Goal: Transaction & Acquisition: Purchase product/service

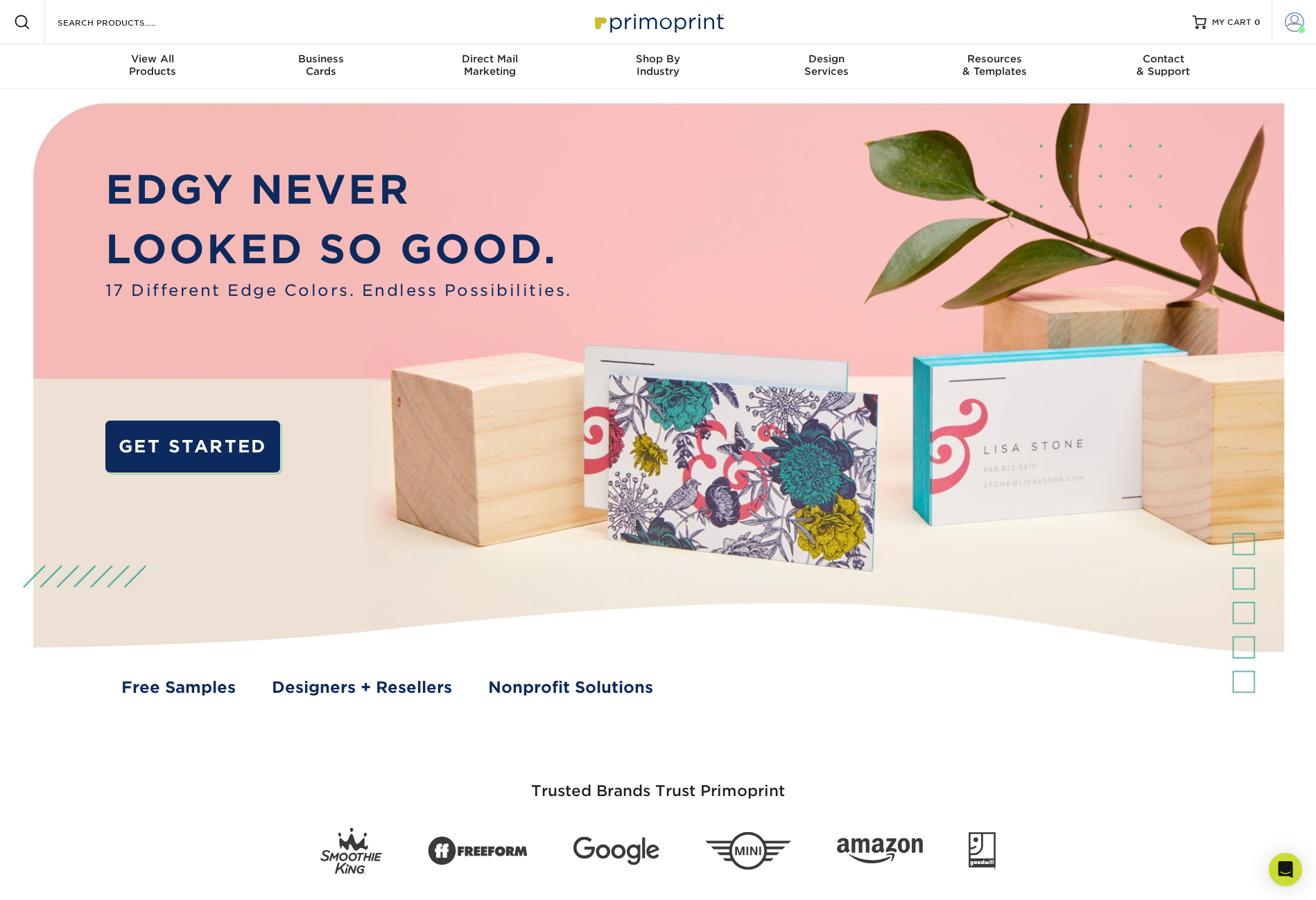
click at [1300, 22] on span at bounding box center [1295, 22] width 20 height 20
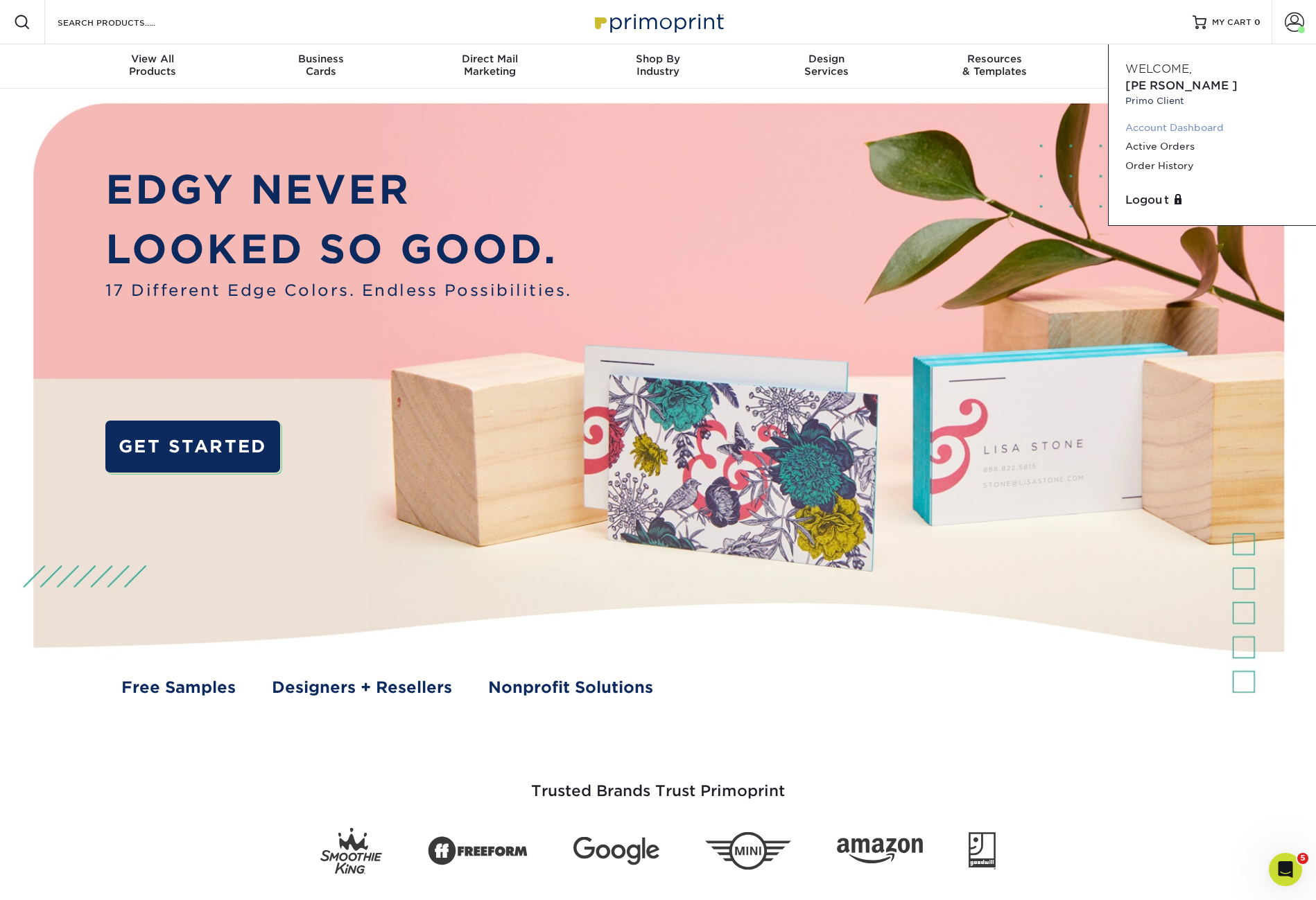
click at [1211, 119] on link "Account Dashboard" at bounding box center [1212, 128] width 174 height 19
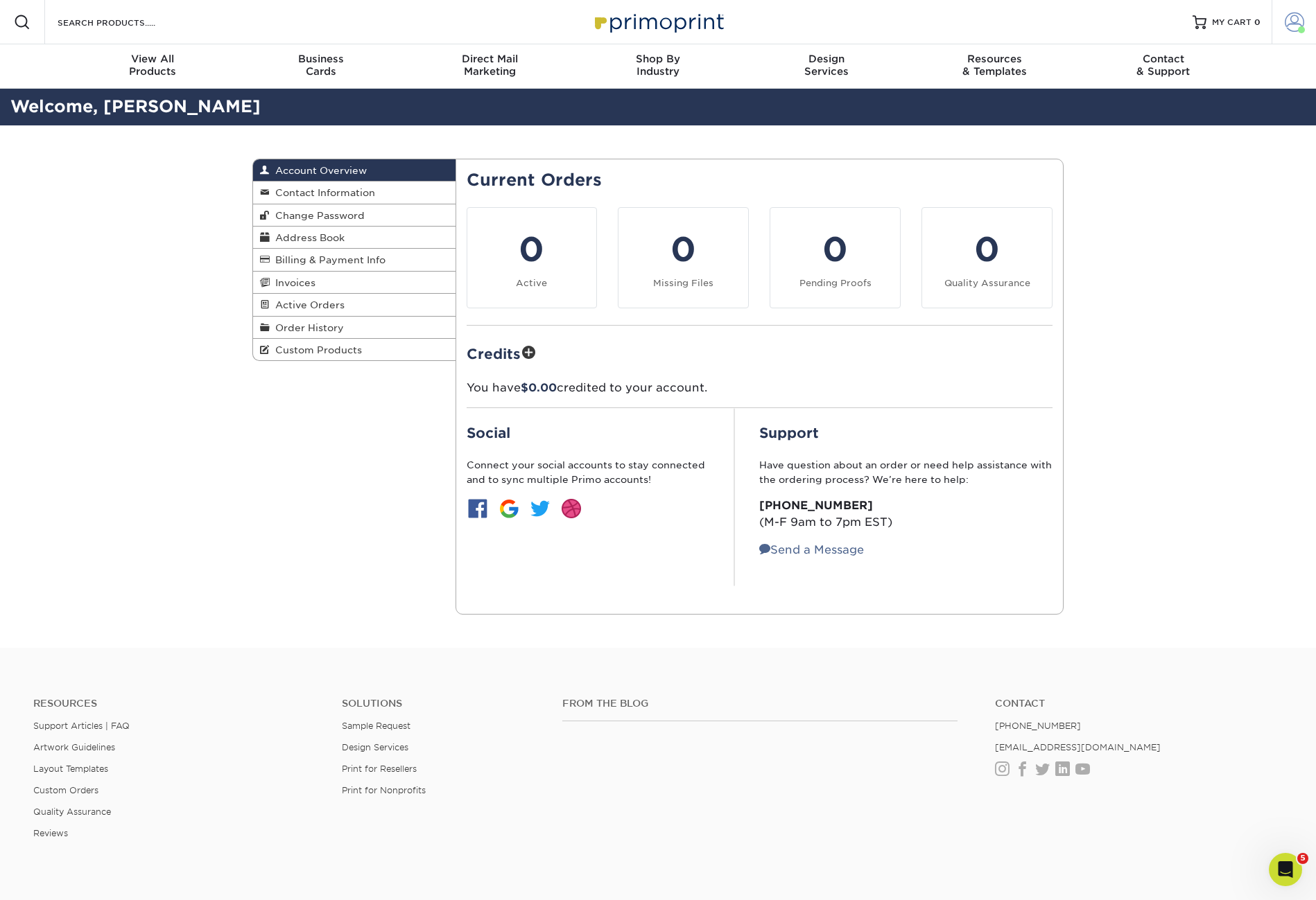
click at [1295, 25] on span at bounding box center [1295, 22] width 20 height 20
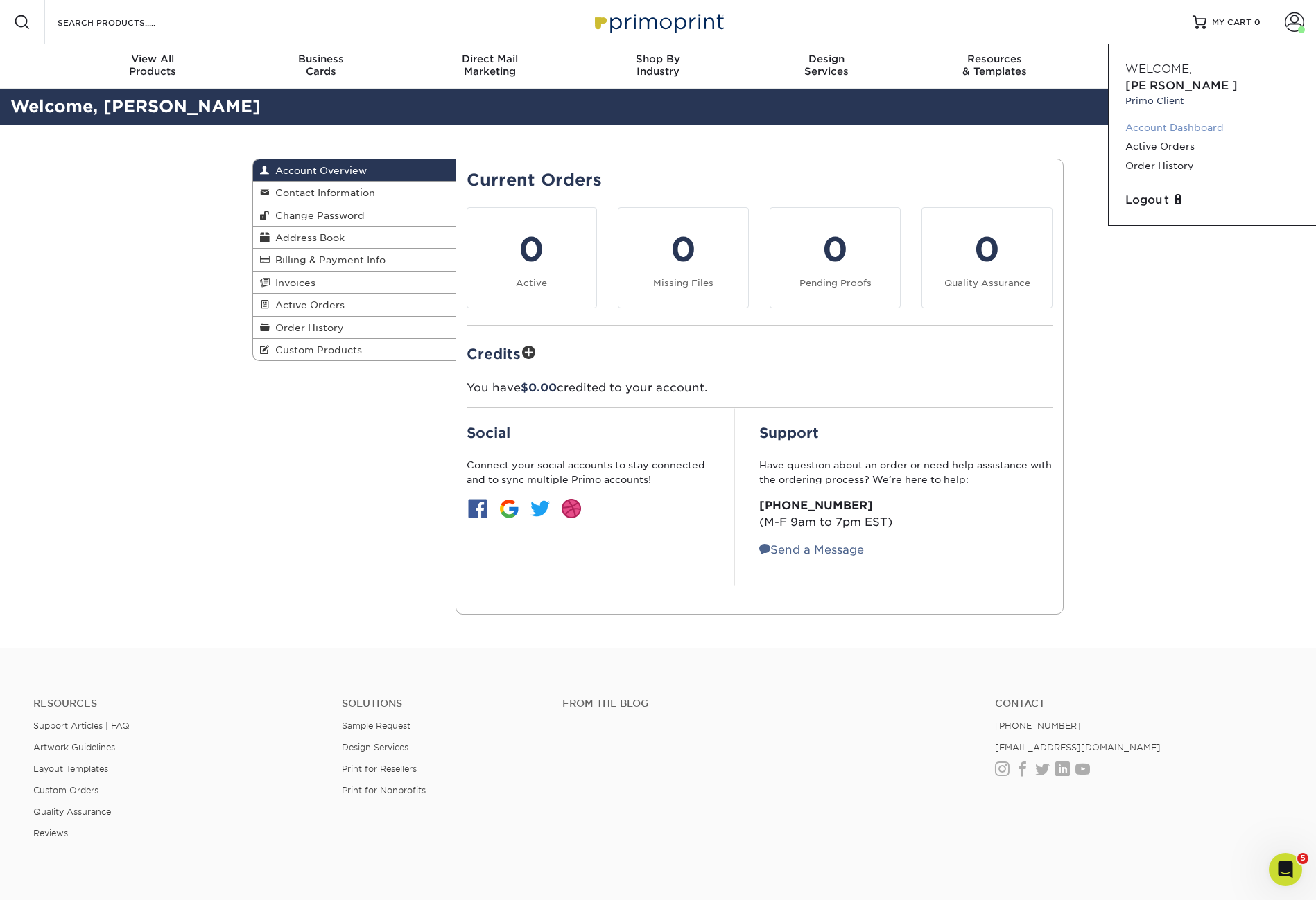
click at [1200, 119] on link "Account Dashboard" at bounding box center [1212, 128] width 174 height 19
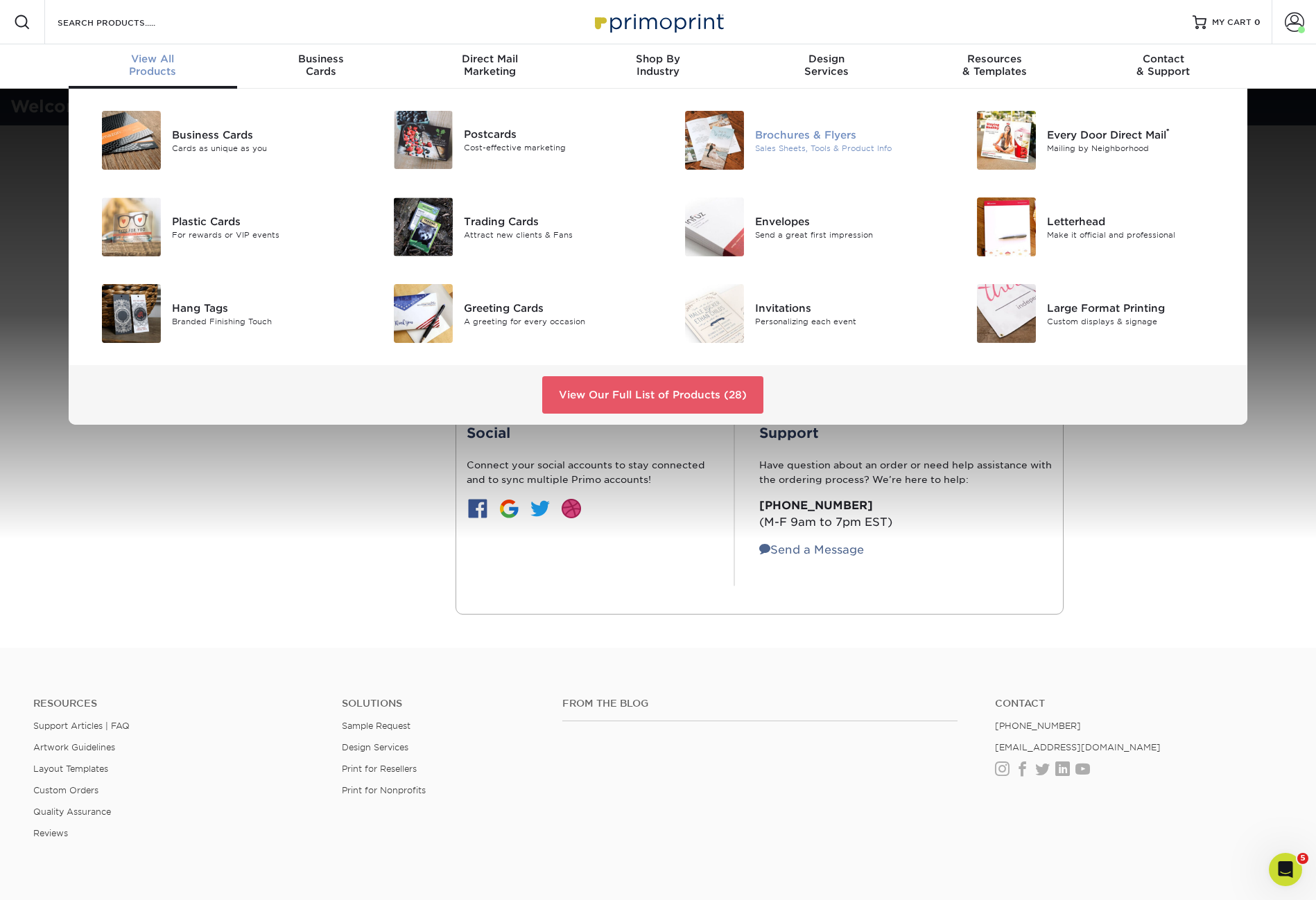
click at [729, 139] on img at bounding box center [714, 140] width 59 height 59
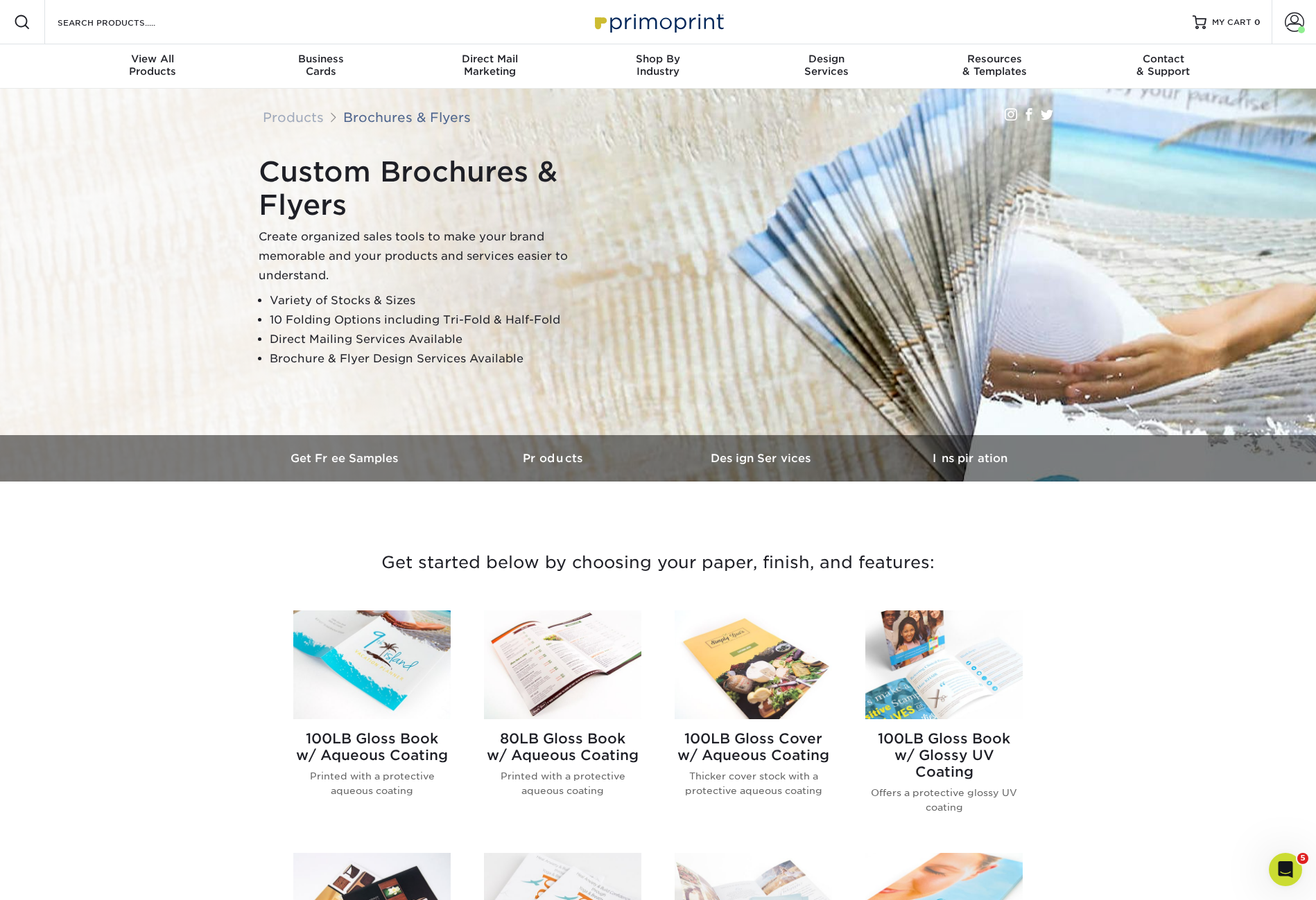
click at [357, 658] on img at bounding box center [372, 665] width 157 height 109
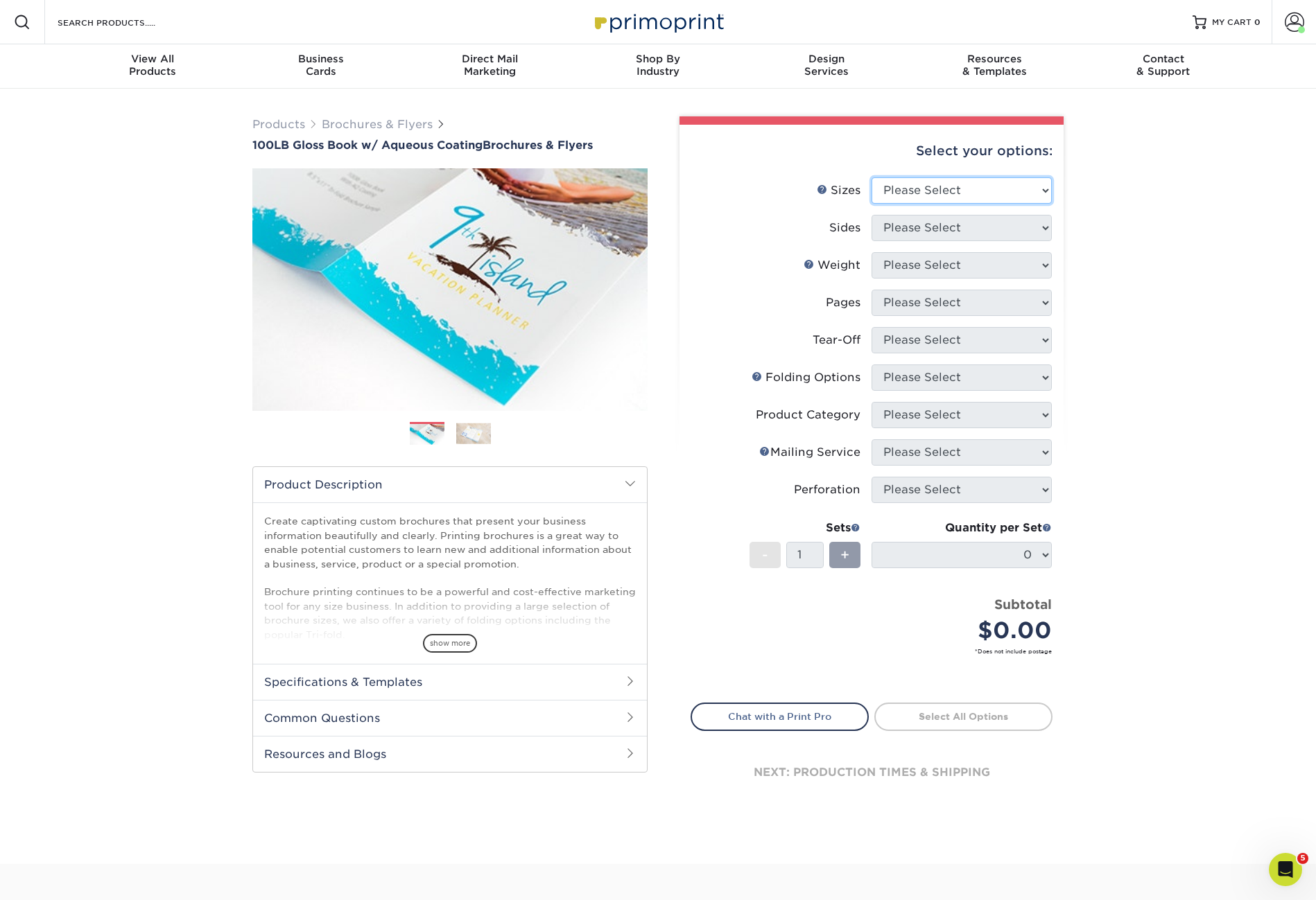
select select "11.00x17.00"
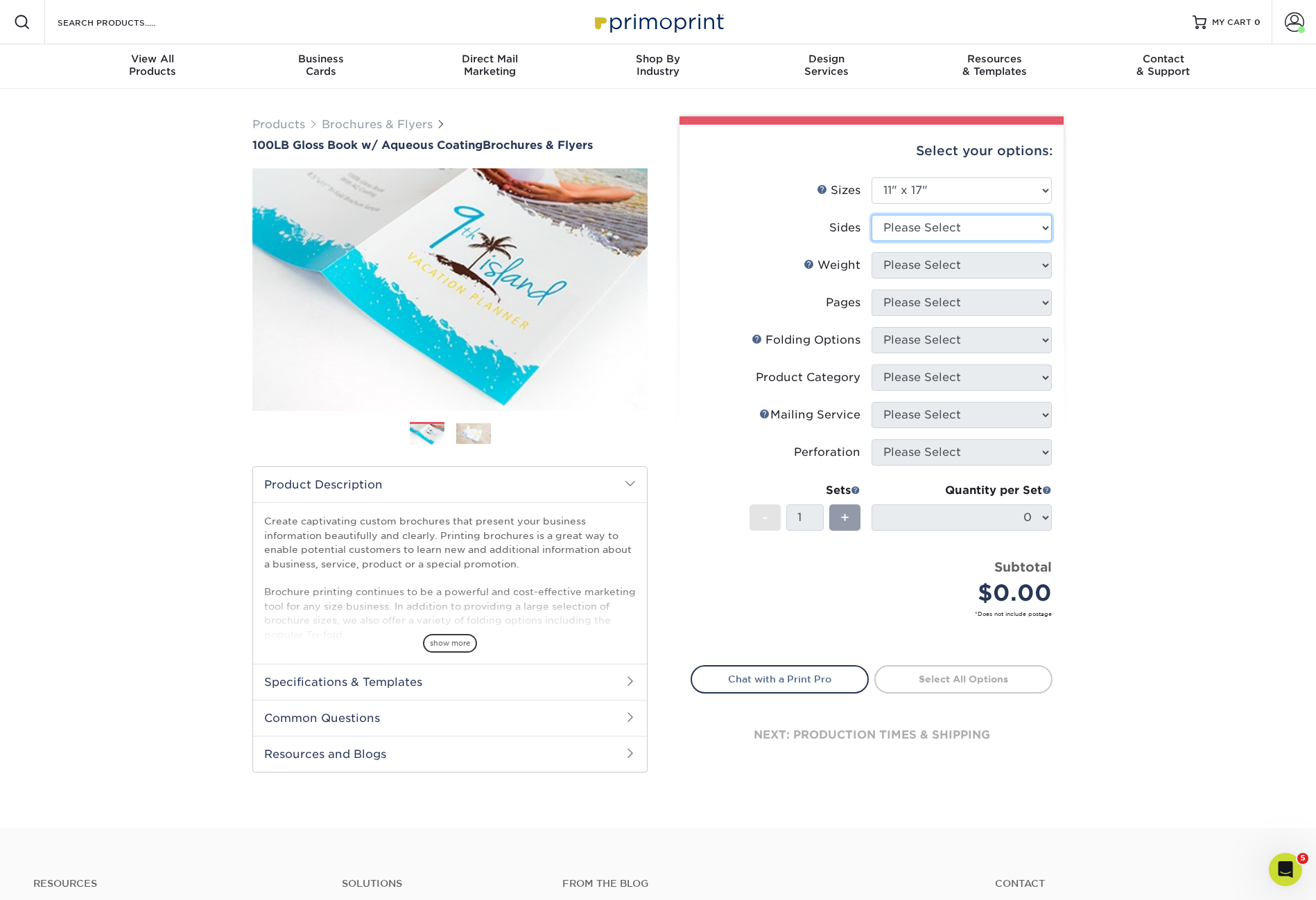
select select "13abbda7-1d64-4f25-8bb2-c179b224825d"
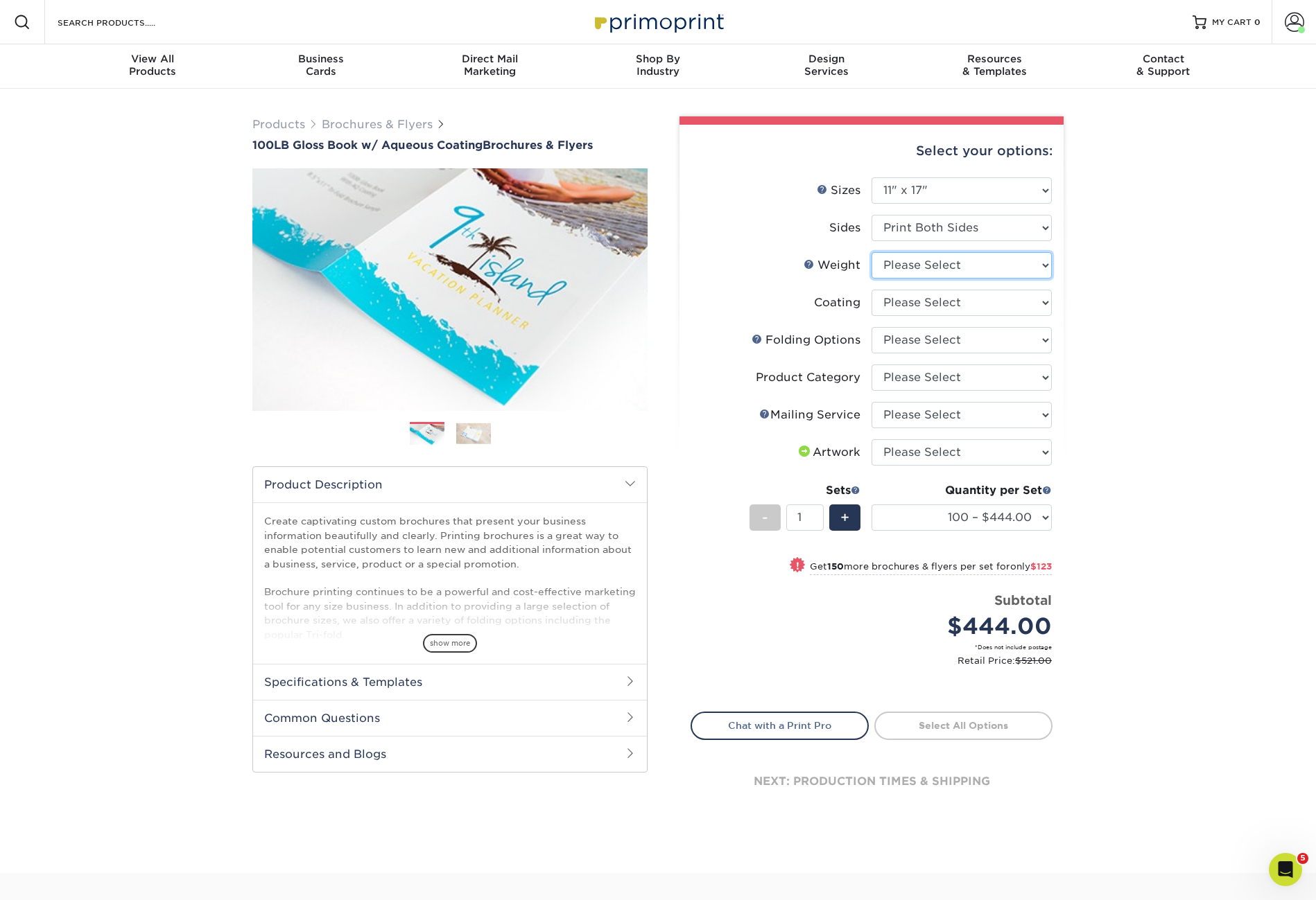
select select "100LB"
select select "d41dab50-ff65-4f4f-bb17-2afe4d36ae33"
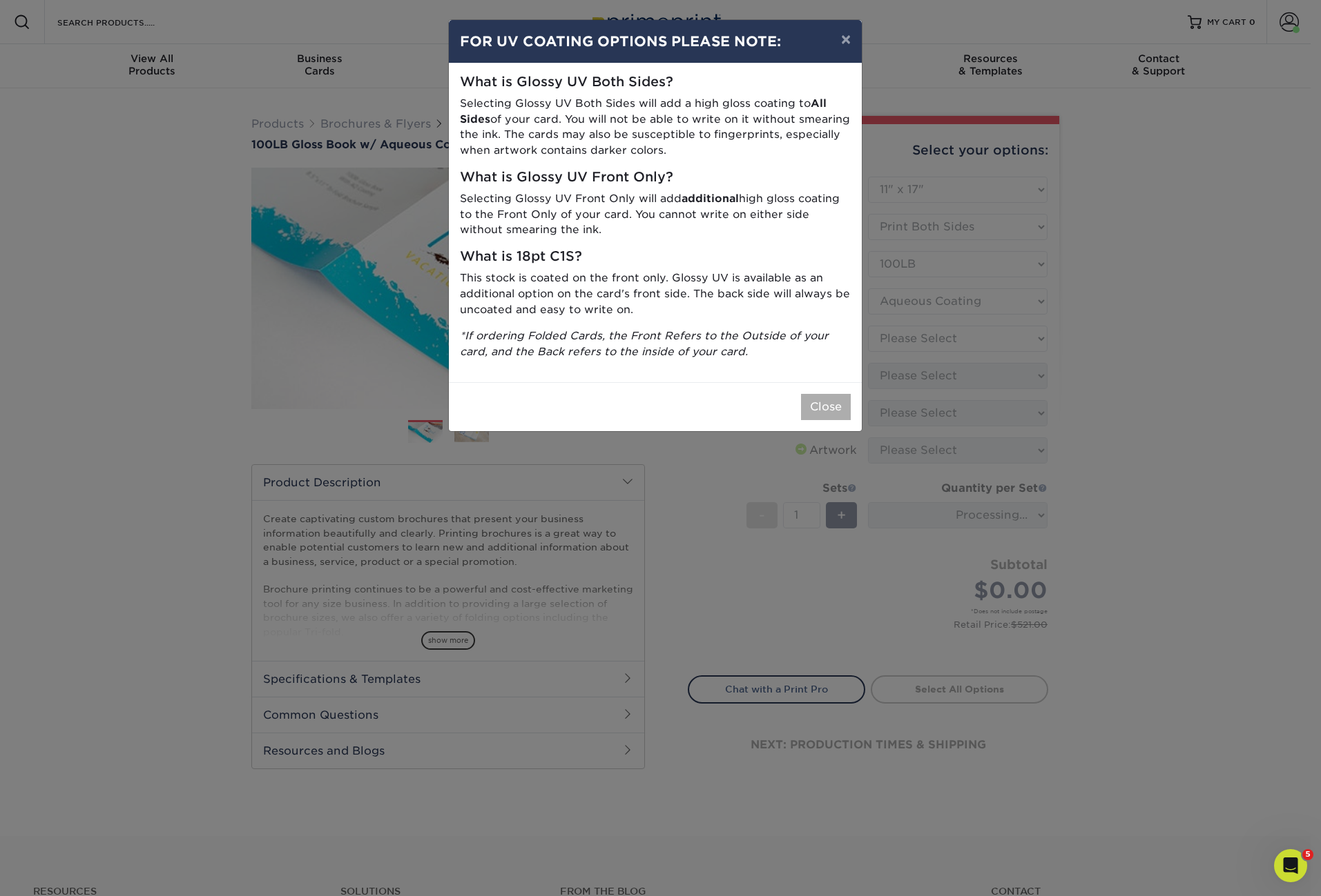
click at [821, 394] on button "Close" at bounding box center [825, 407] width 50 height 26
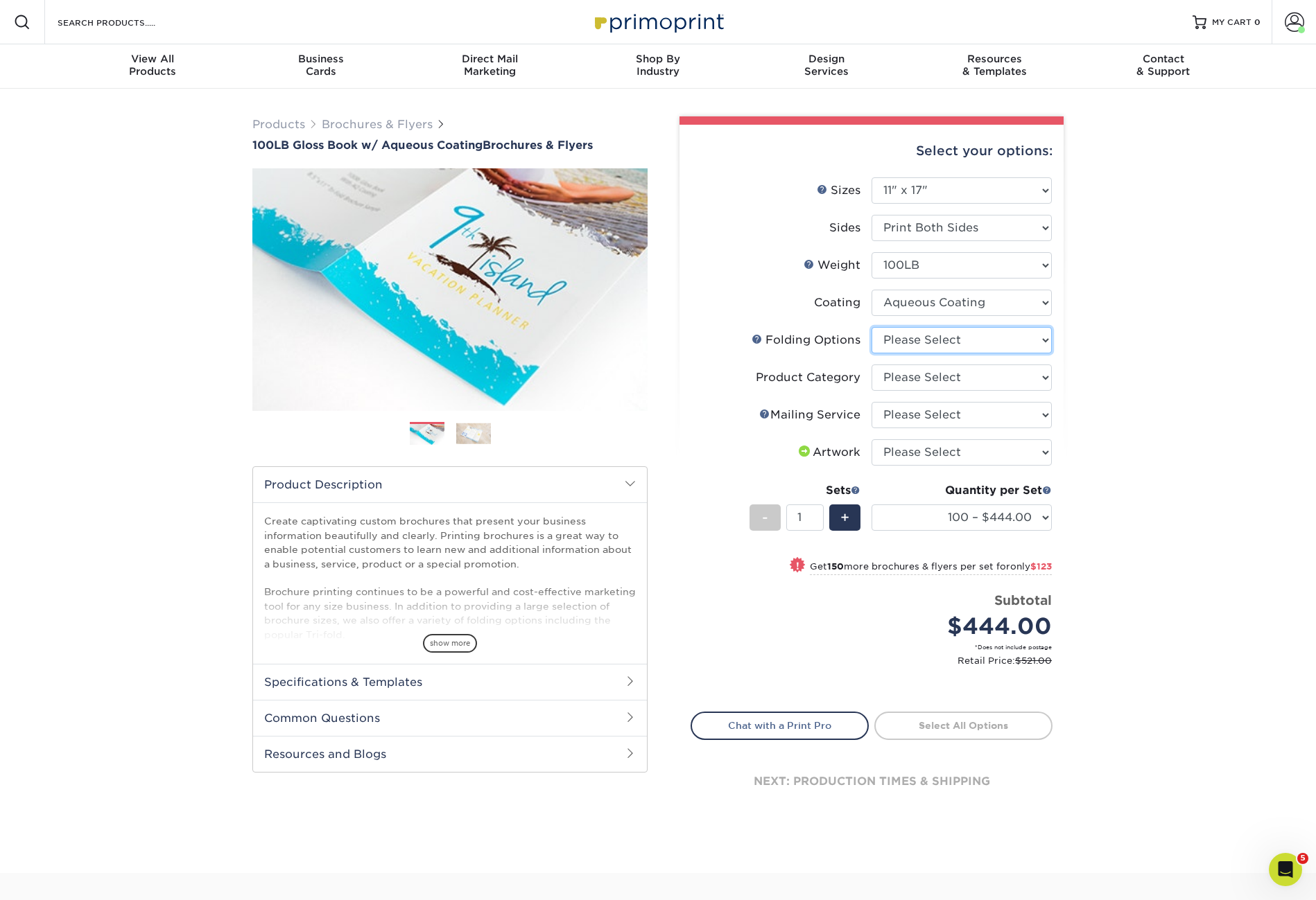
select select "6bd2fd9e-193e-4811-88f7-94c08206d735"
select select "1a668080-6b7c-4174-b399-2c3833b27ef4"
select select "3e5e9bdd-d78a-4c28-a41d-fe1407925ca6"
select select "upload"
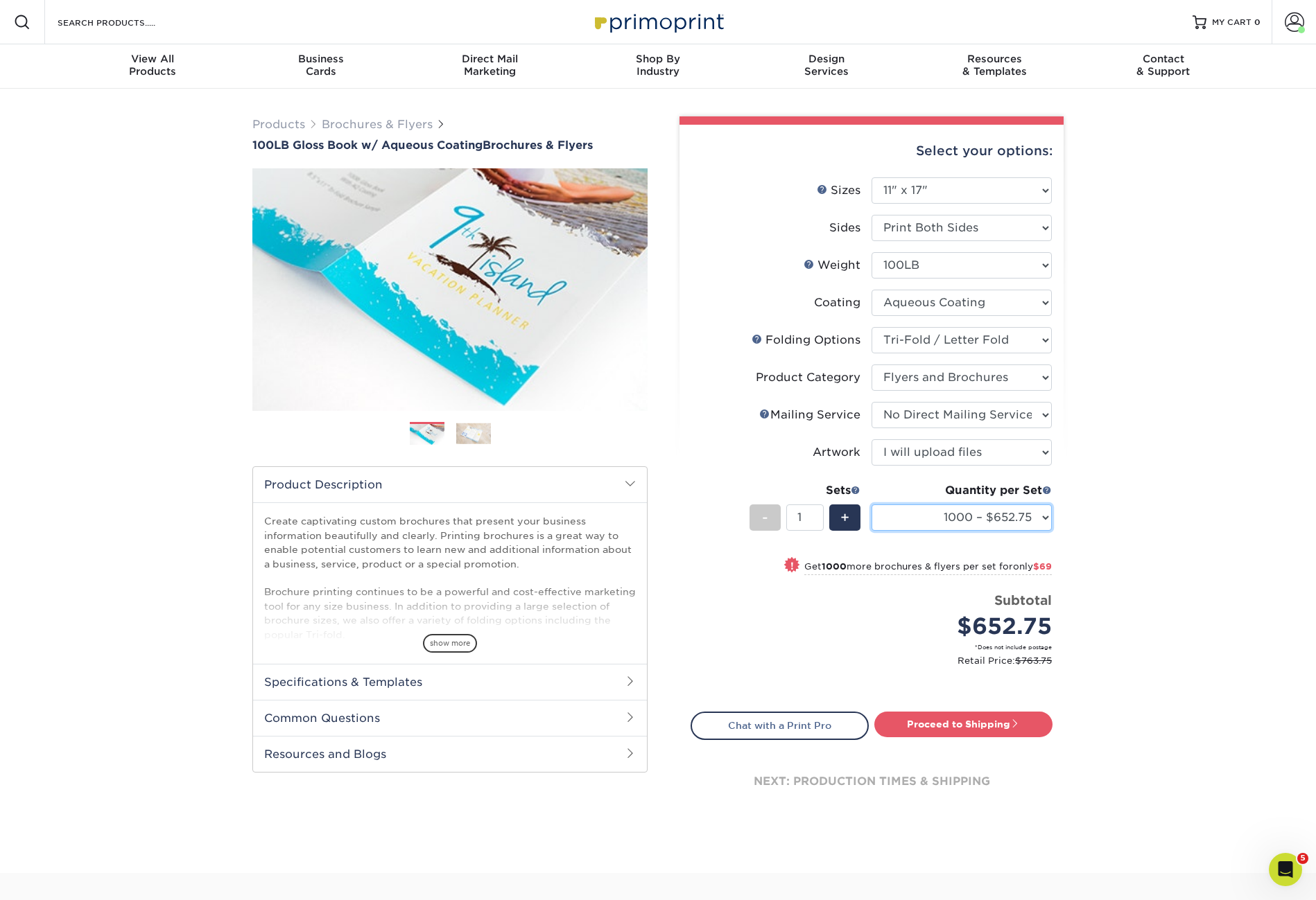
select select "2000 – $721.75"
select select "8.50x11.00"
select select "-1"
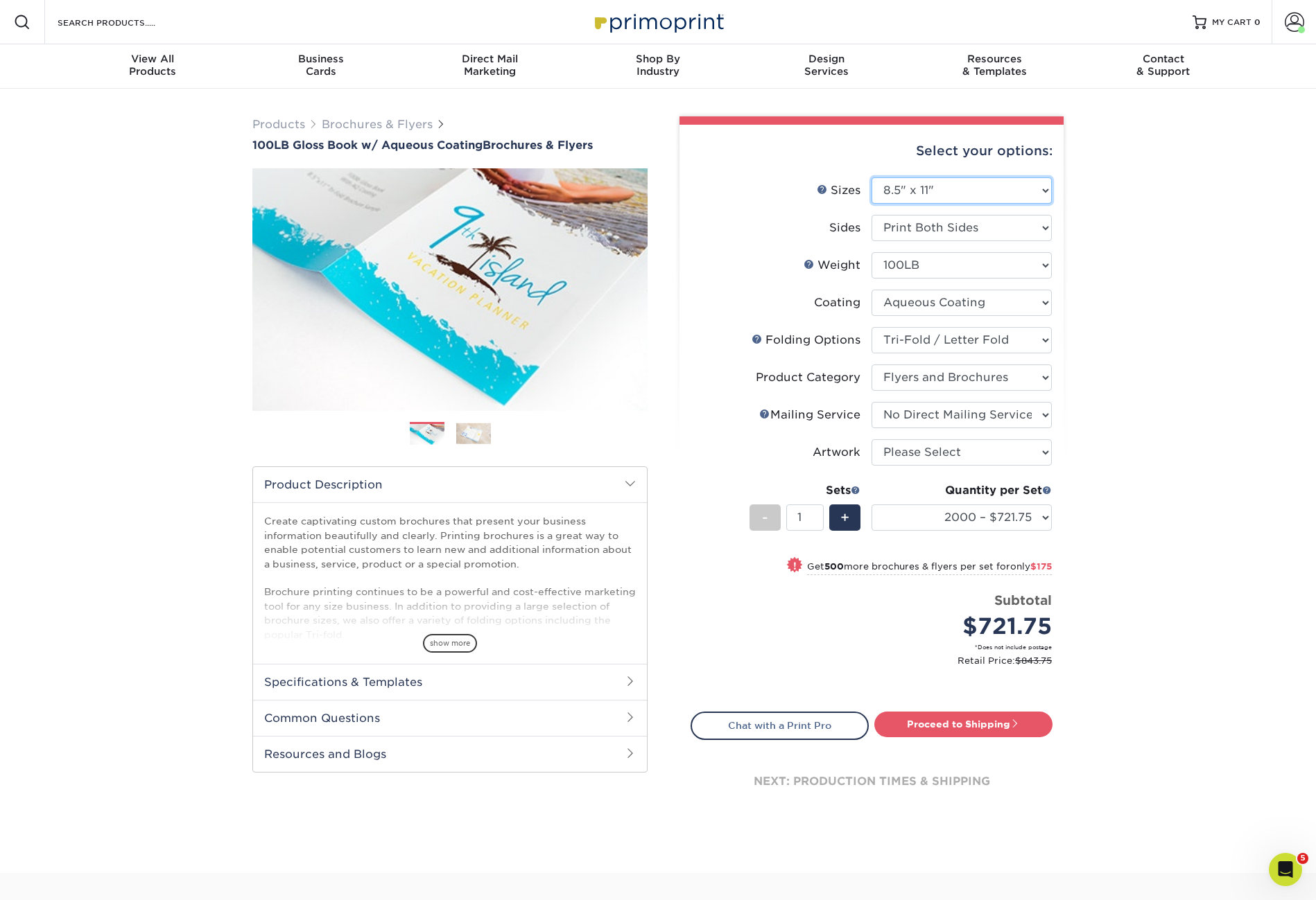
select select "-1"
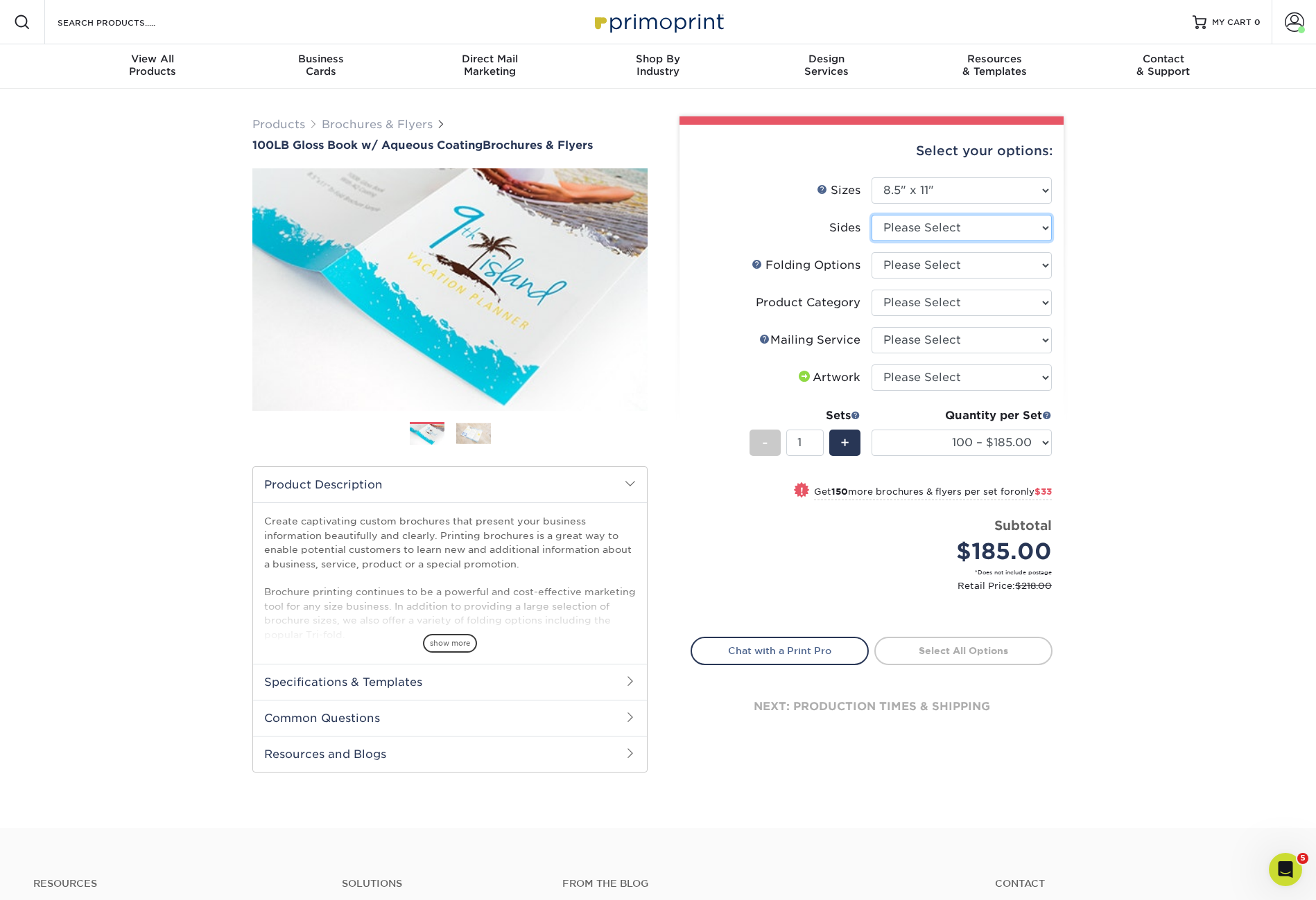
select select "13abbda7-1d64-4f25-8bb2-c179b224825d"
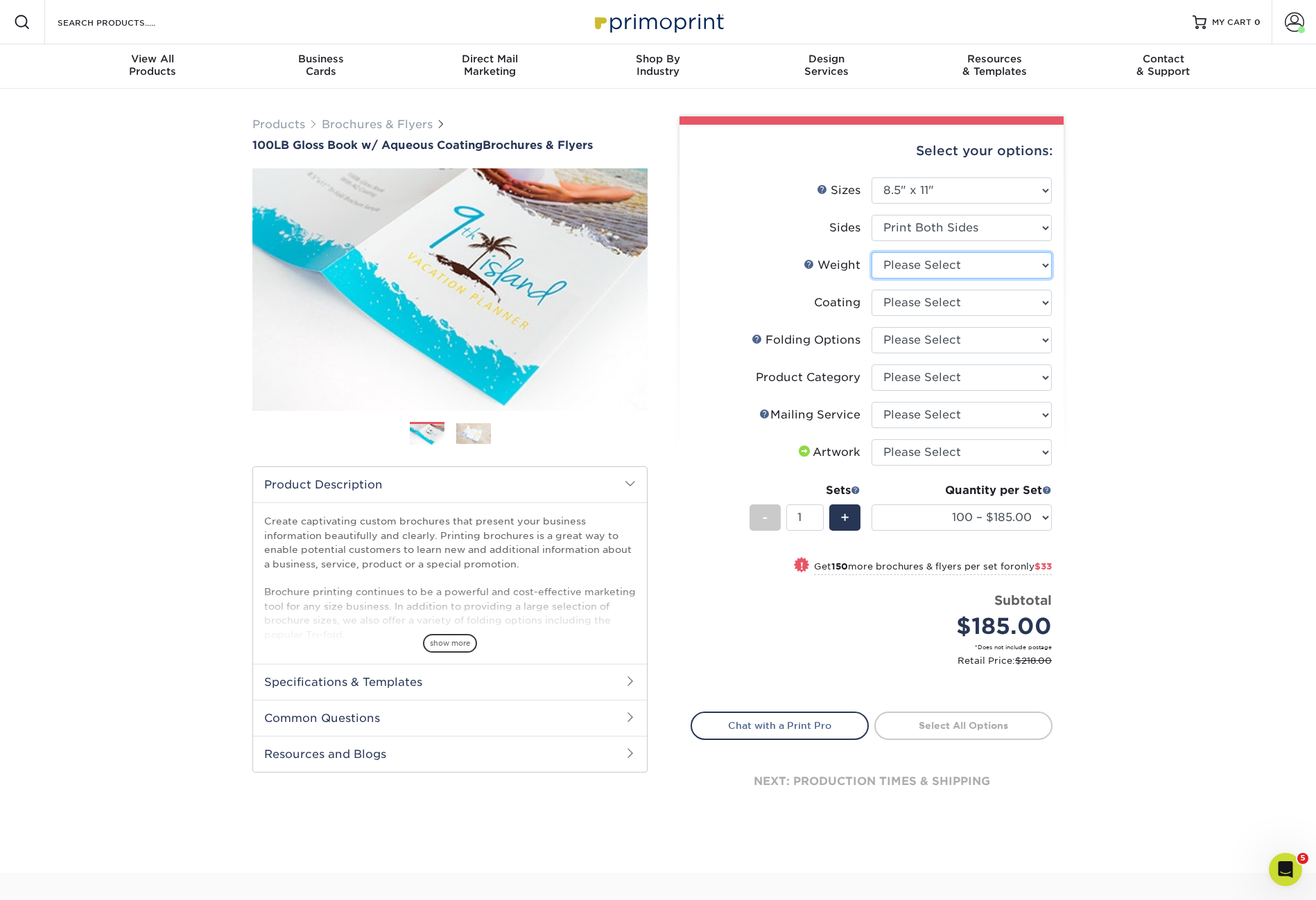
select select "100LB"
select select "d41dab50-ff65-4f4f-bb17-2afe4d36ae33"
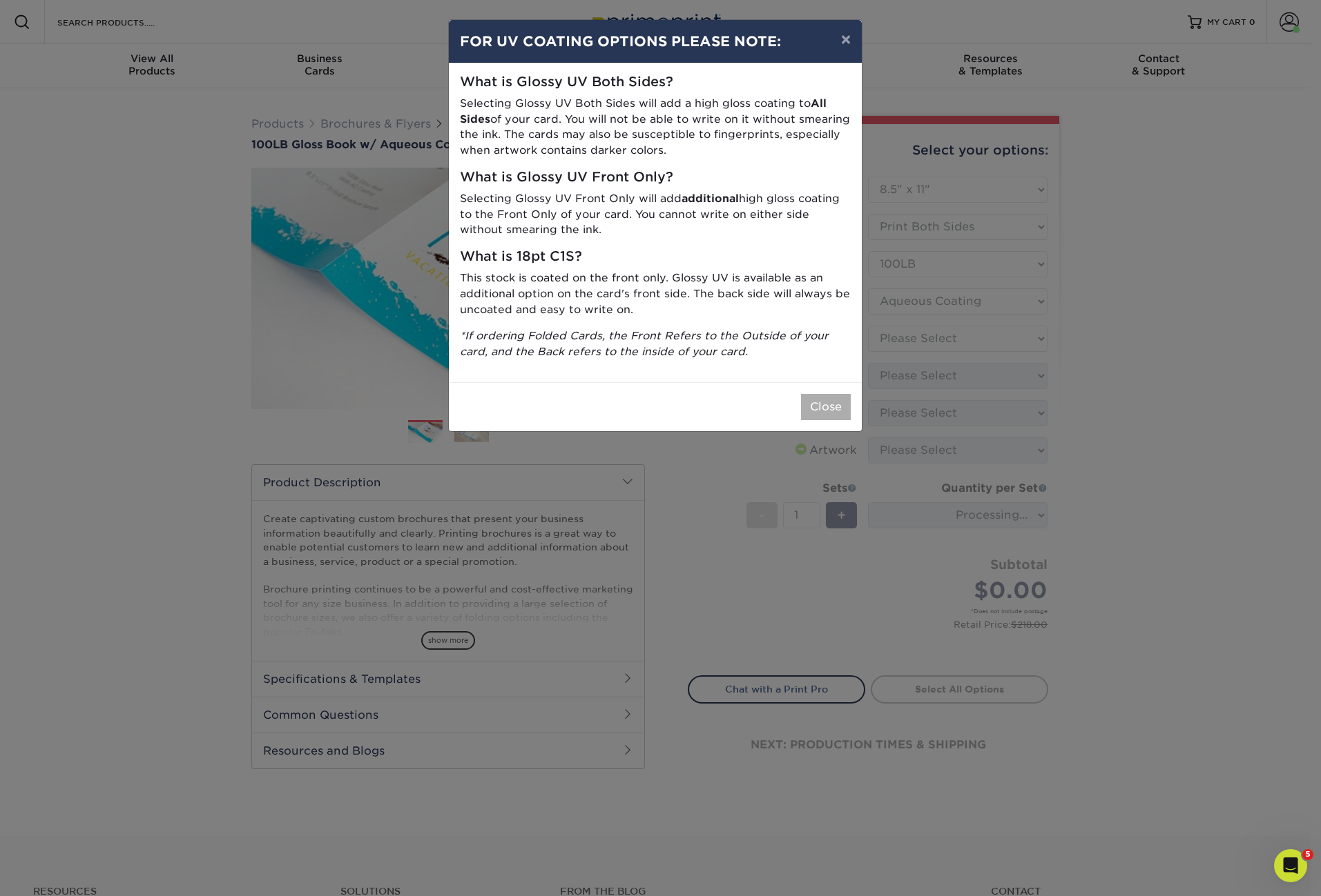
click at [828, 397] on button "Close" at bounding box center [825, 407] width 50 height 26
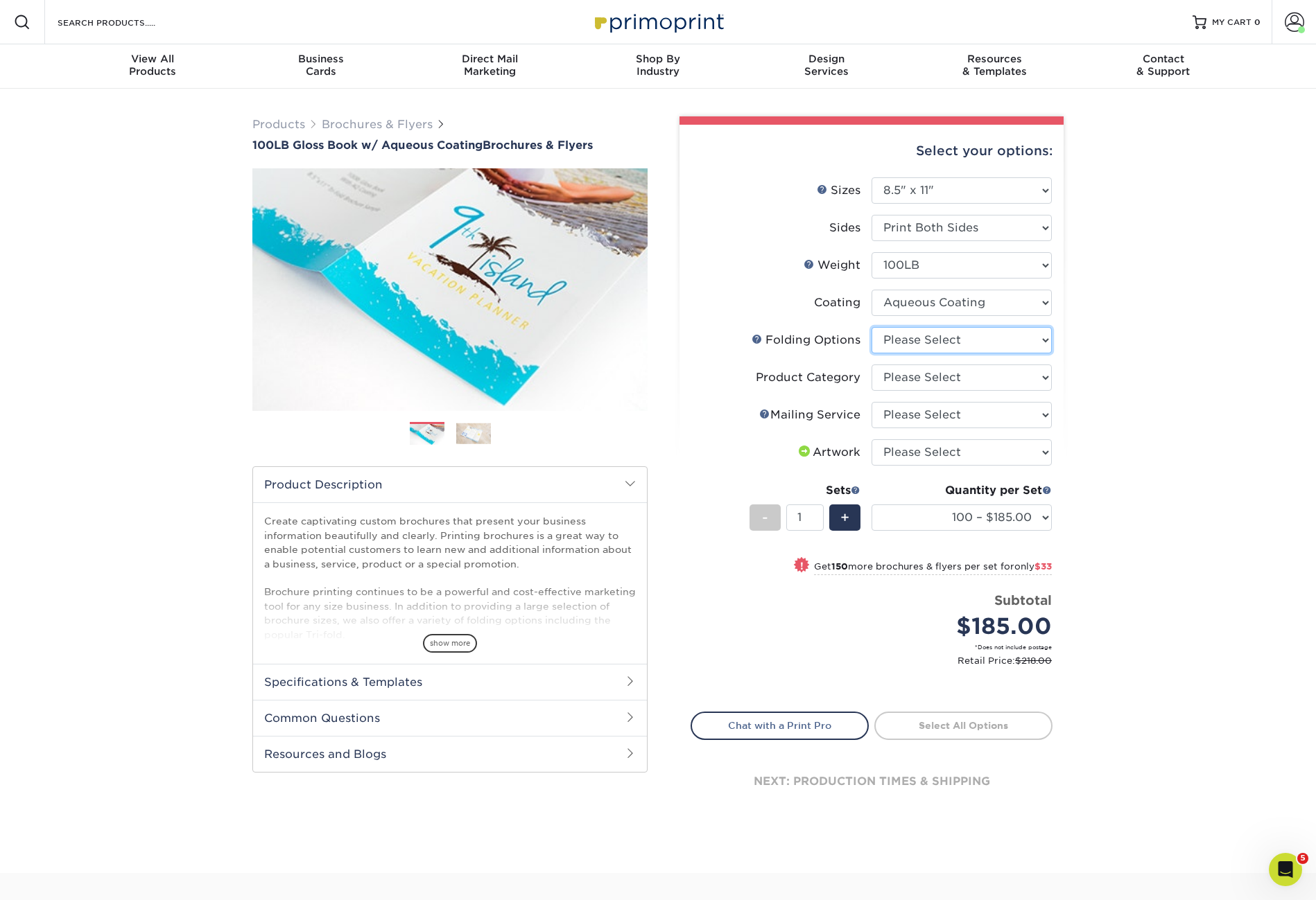
select select "beabd50a-9461-4c61-85af-315242fc817b"
select select "1a668080-6b7c-4174-b399-2c3833b27ef4"
select select "3e5e9bdd-d78a-4c28-a41d-fe1407925ca6"
select select "upload"
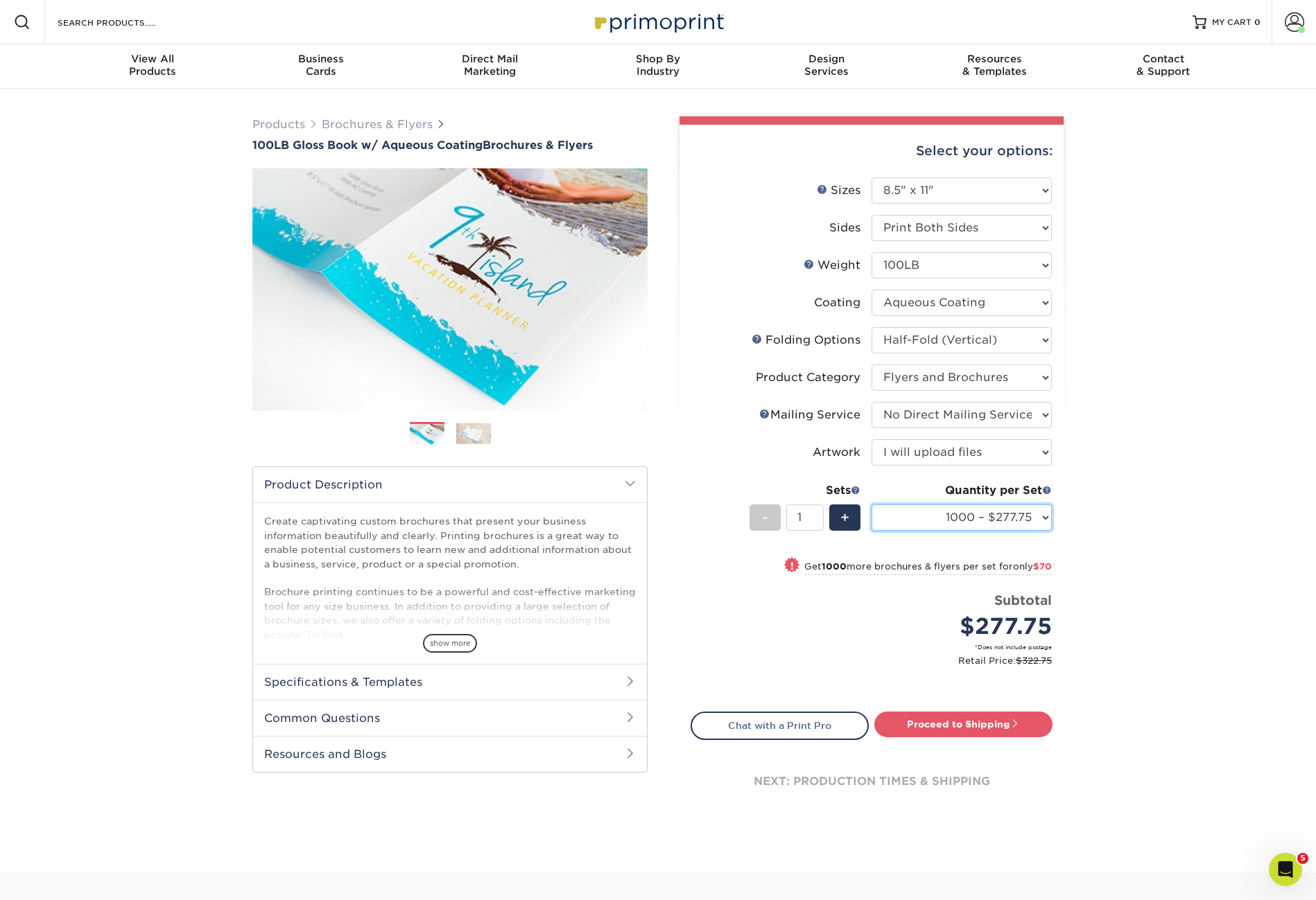
select select "2000 – $347.75"
click at [1225, 469] on div "Products Brochures & Flyers 100LB Gloss Book w/ Aqueous Coating Brochures & Fly…" at bounding box center [658, 480] width 1316 height 784
drag, startPoint x: 625, startPoint y: 137, endPoint x: 594, endPoint y: 147, distance: 32.6
click at [594, 147] on div "Products Brochures & Flyers 100LB Gloss Book w/ Aqueous Coating Brochures & Fly…" at bounding box center [450, 134] width 395 height 35
copy div "100LB Gloss Book w/ Aqueous Coating Brochures & Flyer"
